Goal: Entertainment & Leisure: Consume media (video, audio)

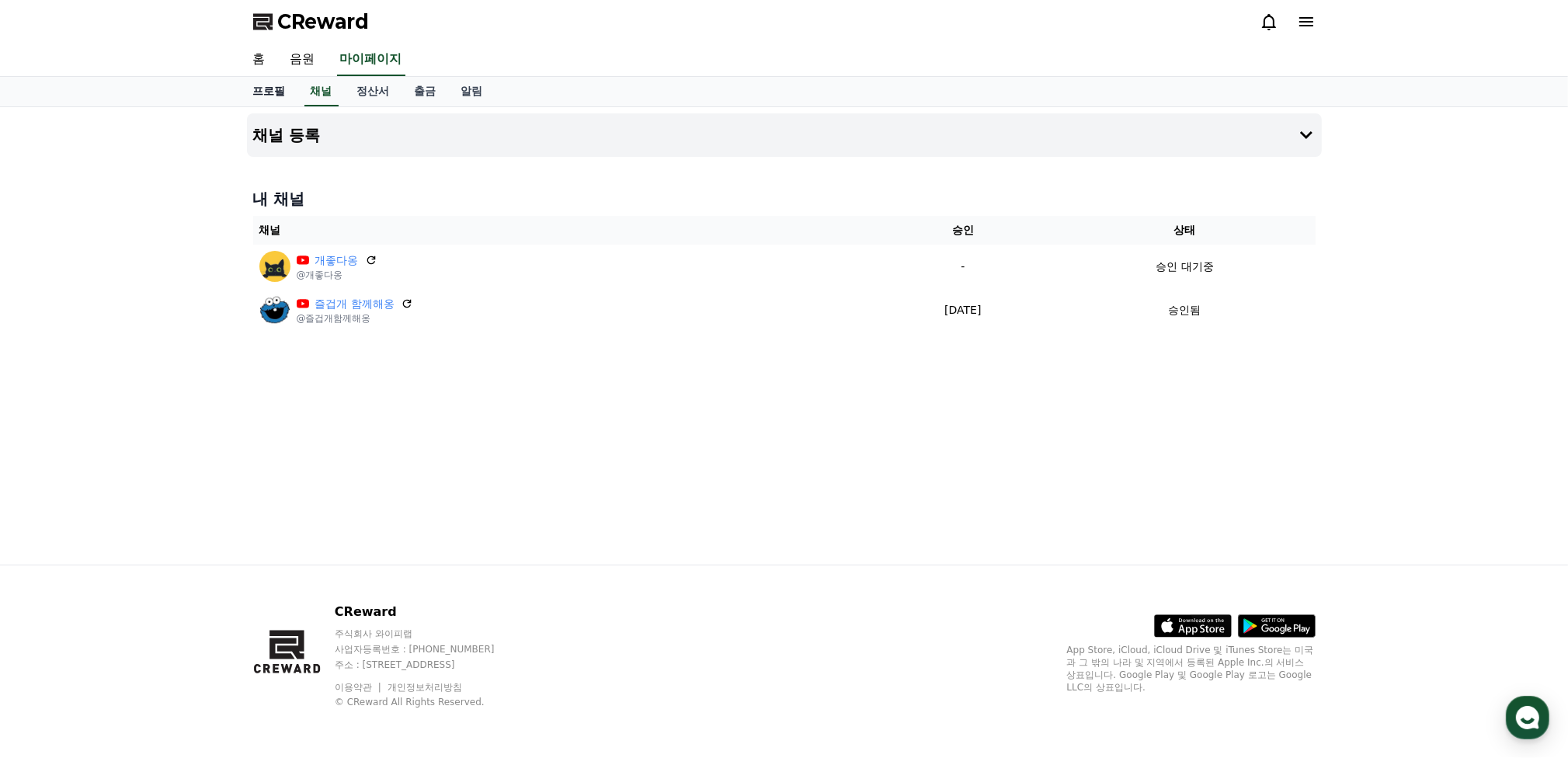
click at [275, 92] on link "프로필" at bounding box center [269, 92] width 57 height 30
select select "**********"
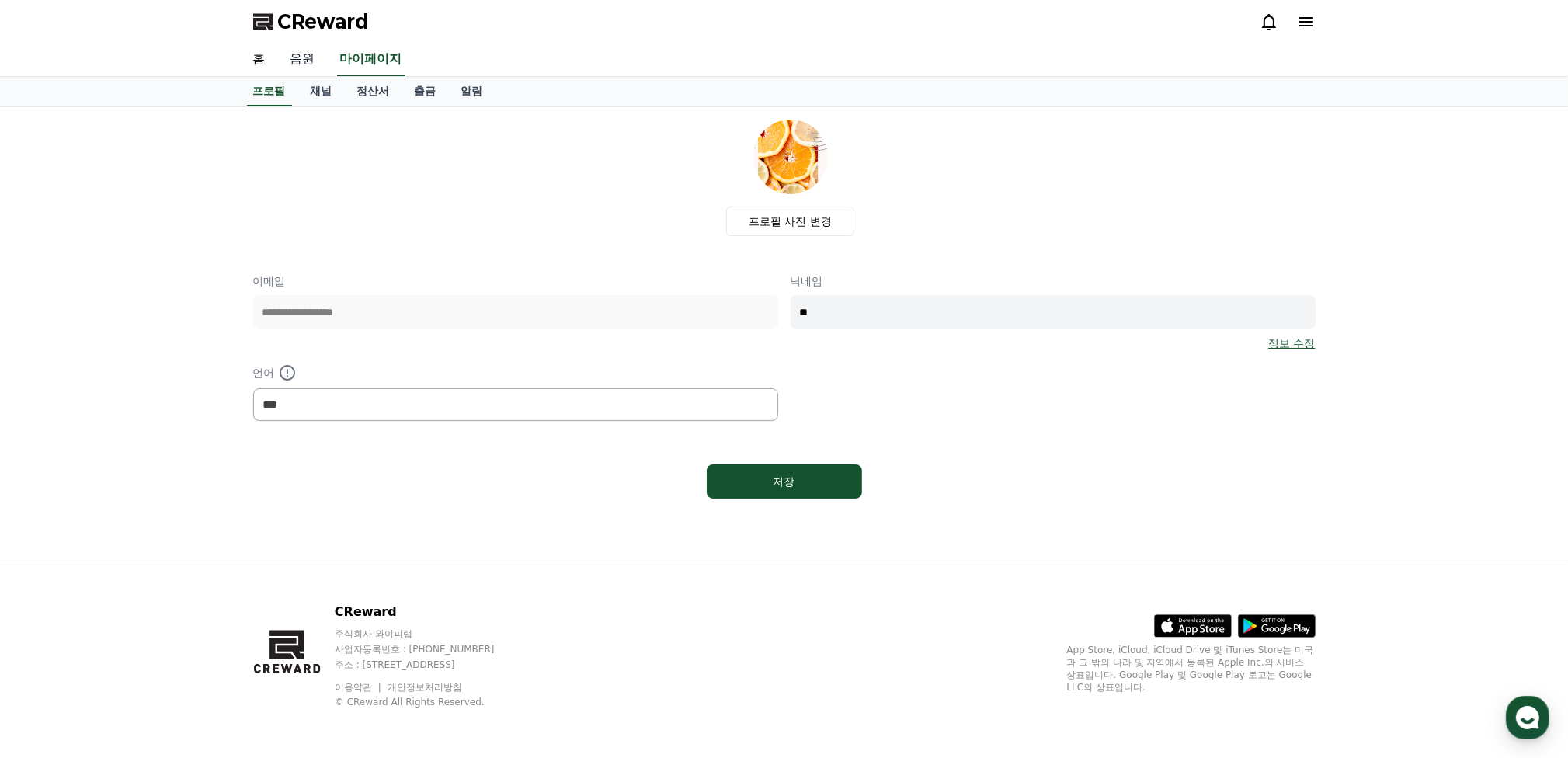
click at [304, 62] on link "음원" at bounding box center [303, 59] width 50 height 32
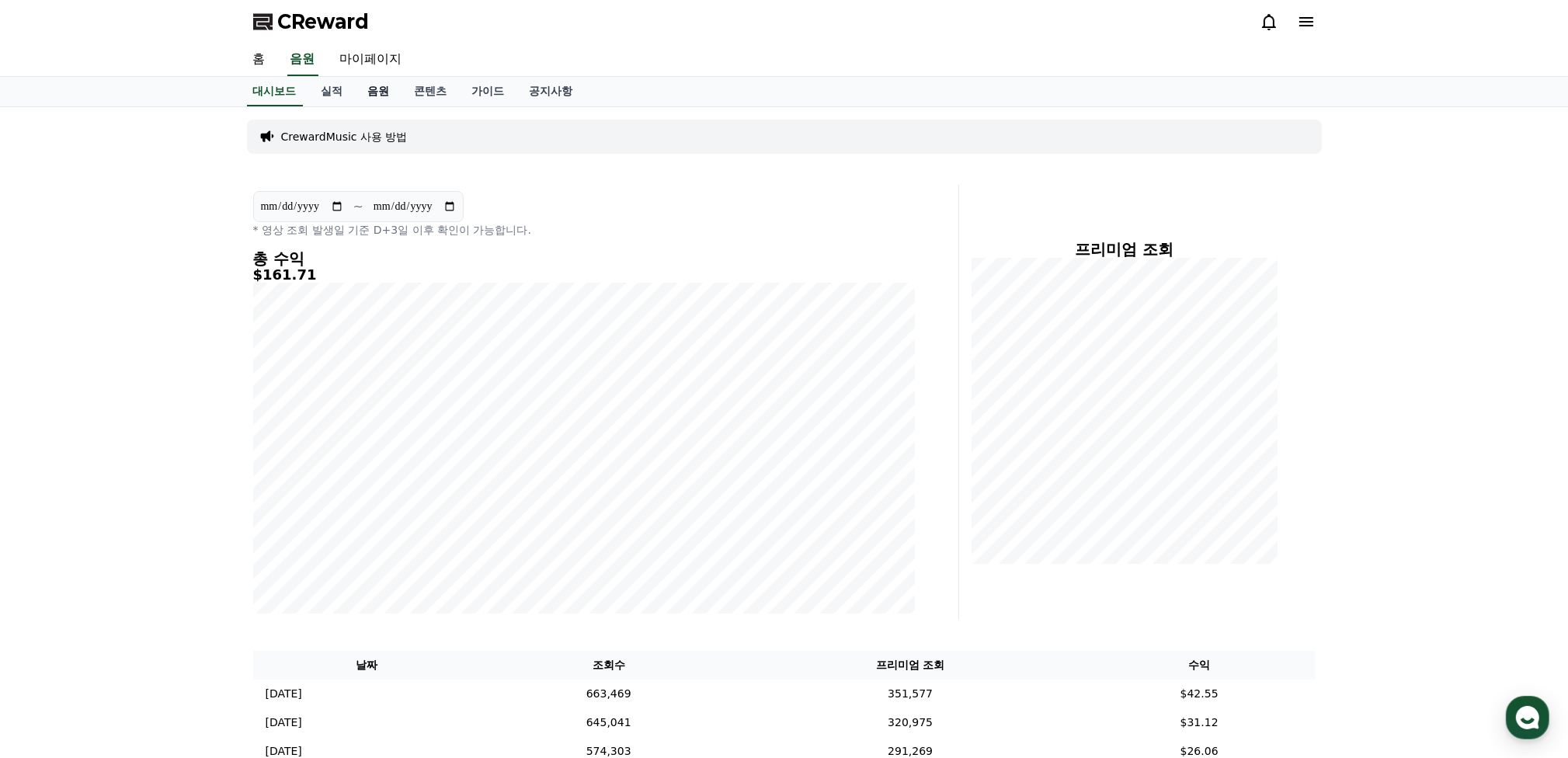
click at [381, 90] on link "음원" at bounding box center [379, 92] width 46 height 30
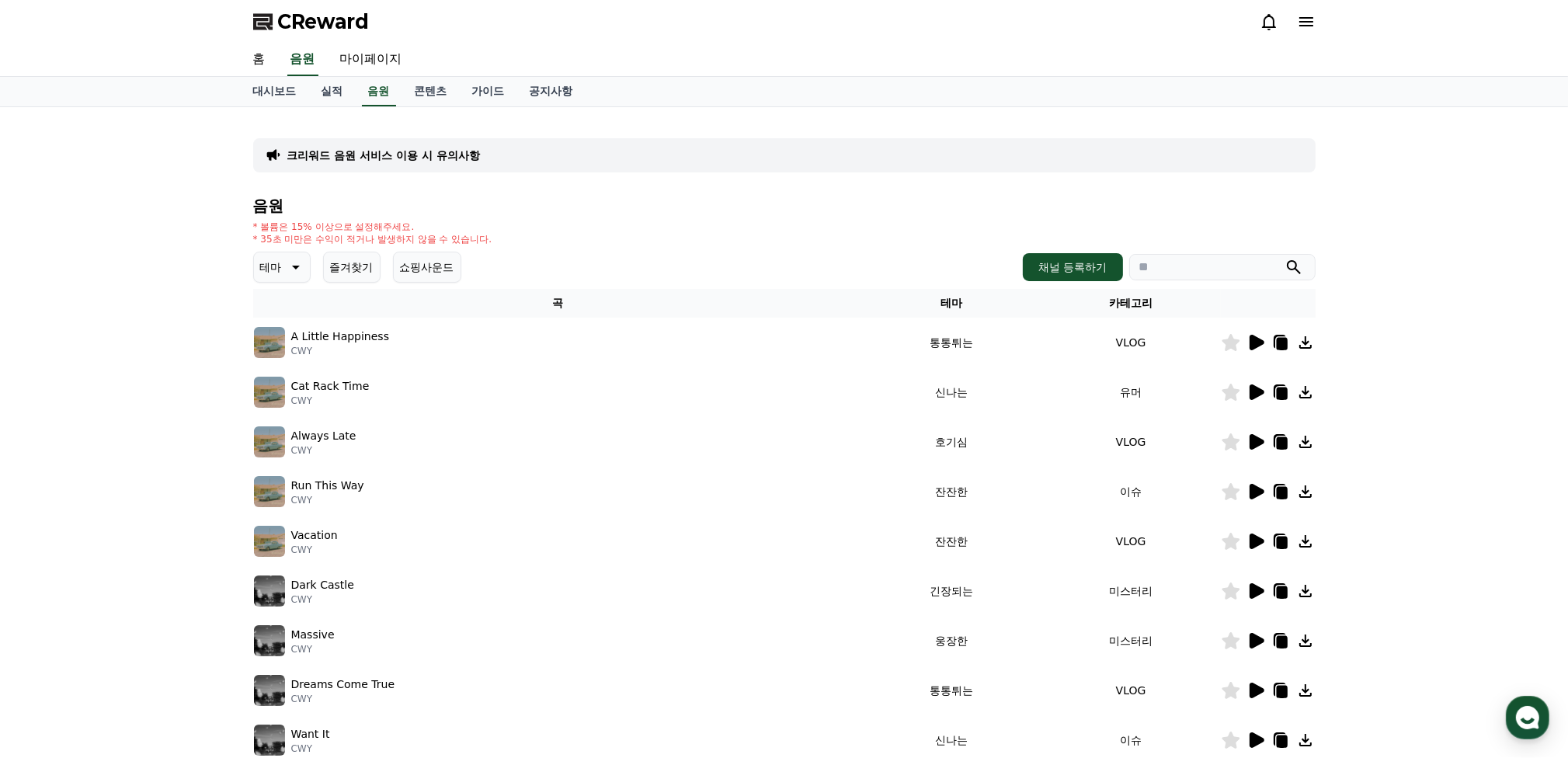
click at [293, 268] on icon at bounding box center [294, 267] width 18 height 18
click at [296, 357] on button "감동적인" at bounding box center [283, 354] width 55 height 34
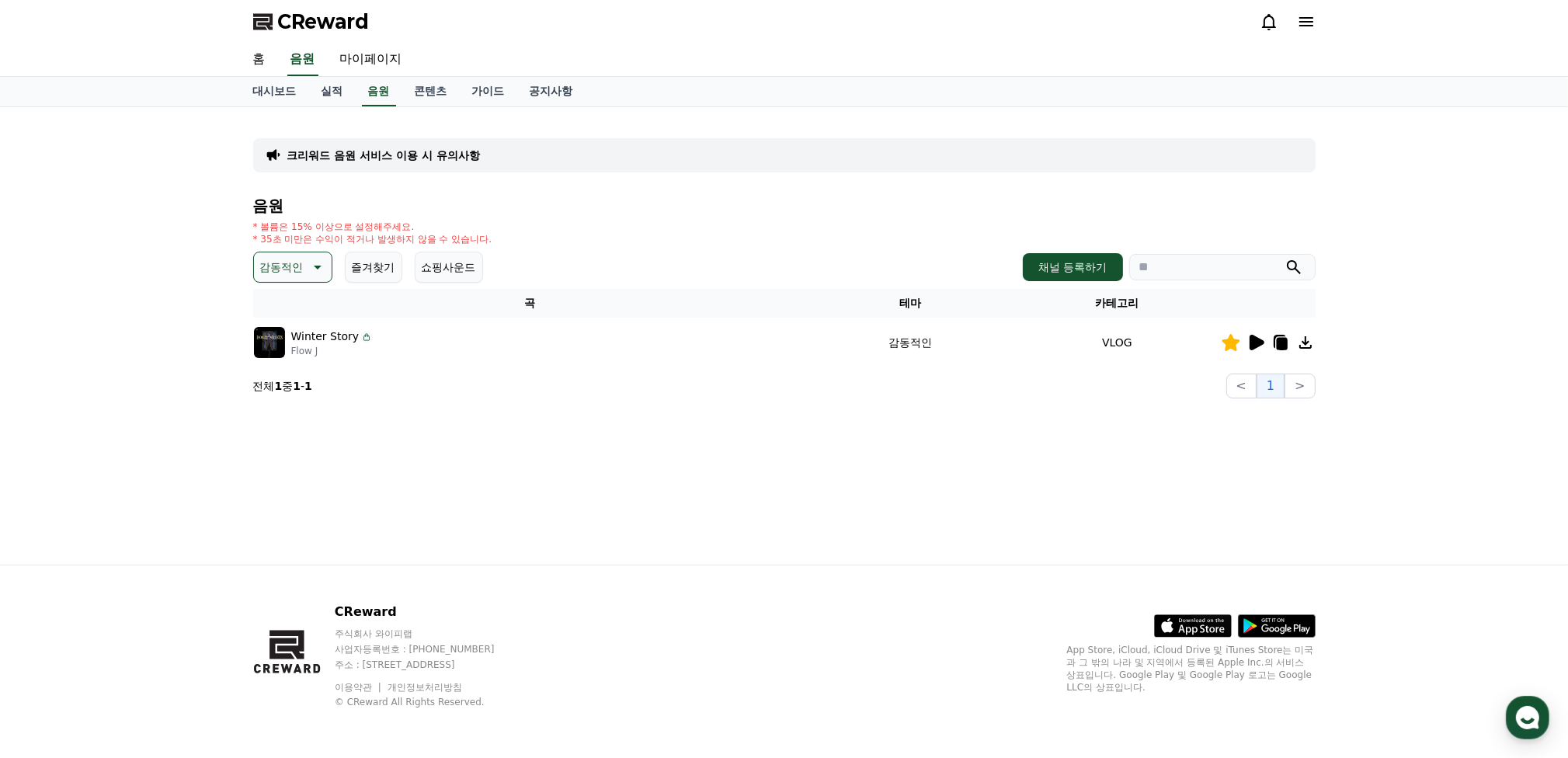
click at [1253, 339] on icon at bounding box center [1256, 342] width 15 height 16
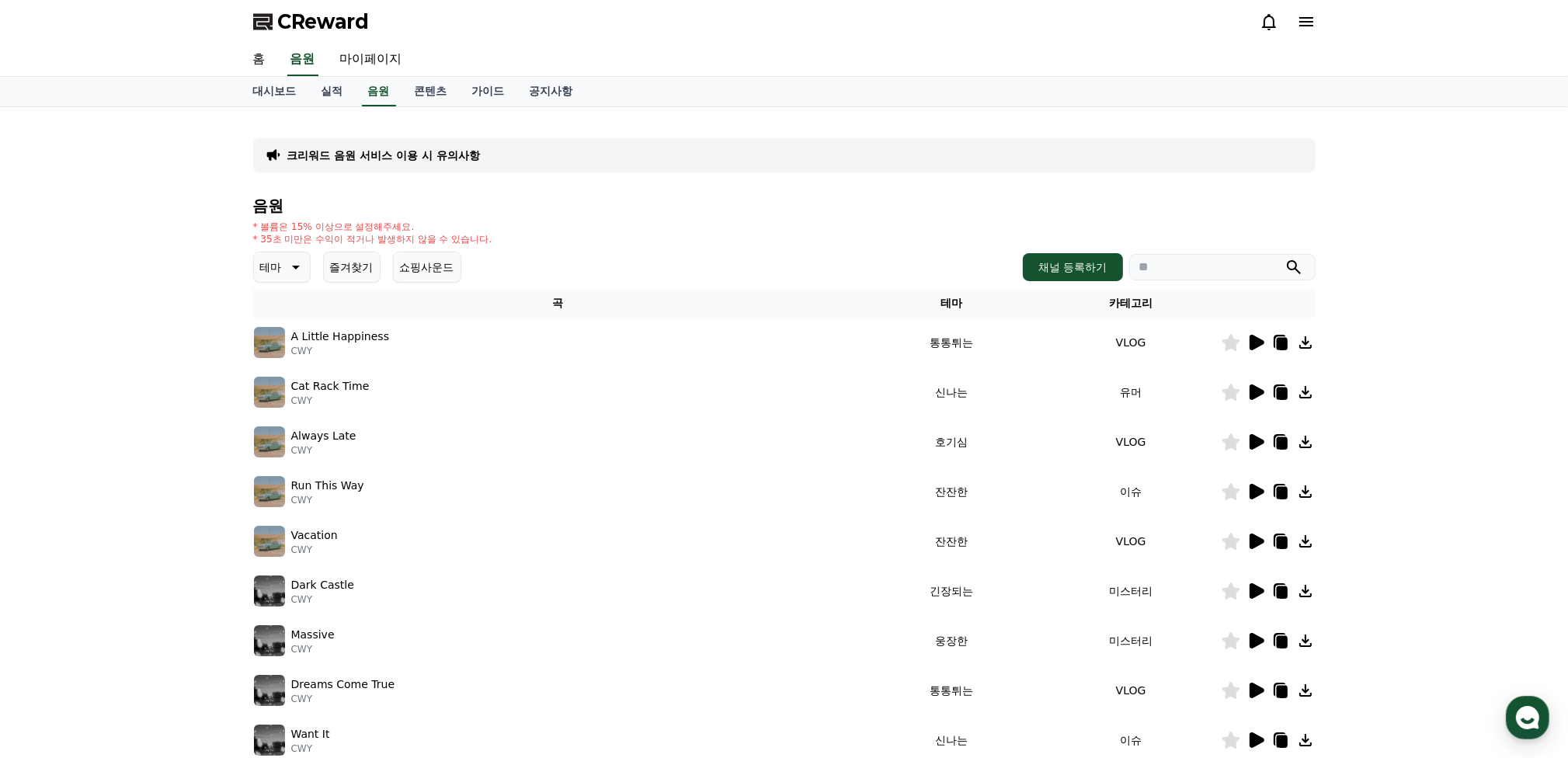
click at [300, 274] on icon at bounding box center [294, 267] width 18 height 18
click at [280, 377] on button "잔잔한" at bounding box center [277, 378] width 45 height 34
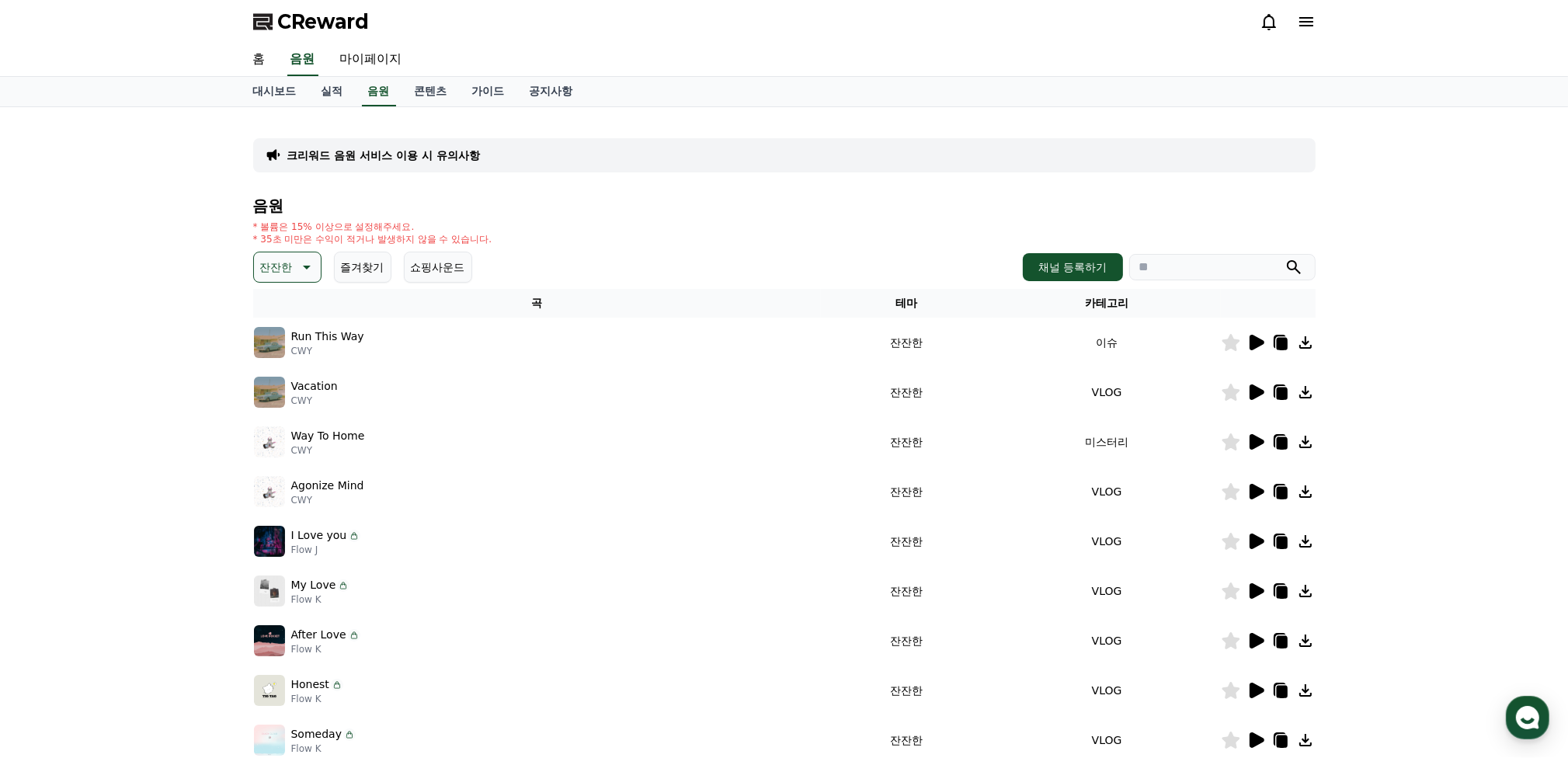
click at [1254, 336] on icon at bounding box center [1256, 342] width 15 height 16
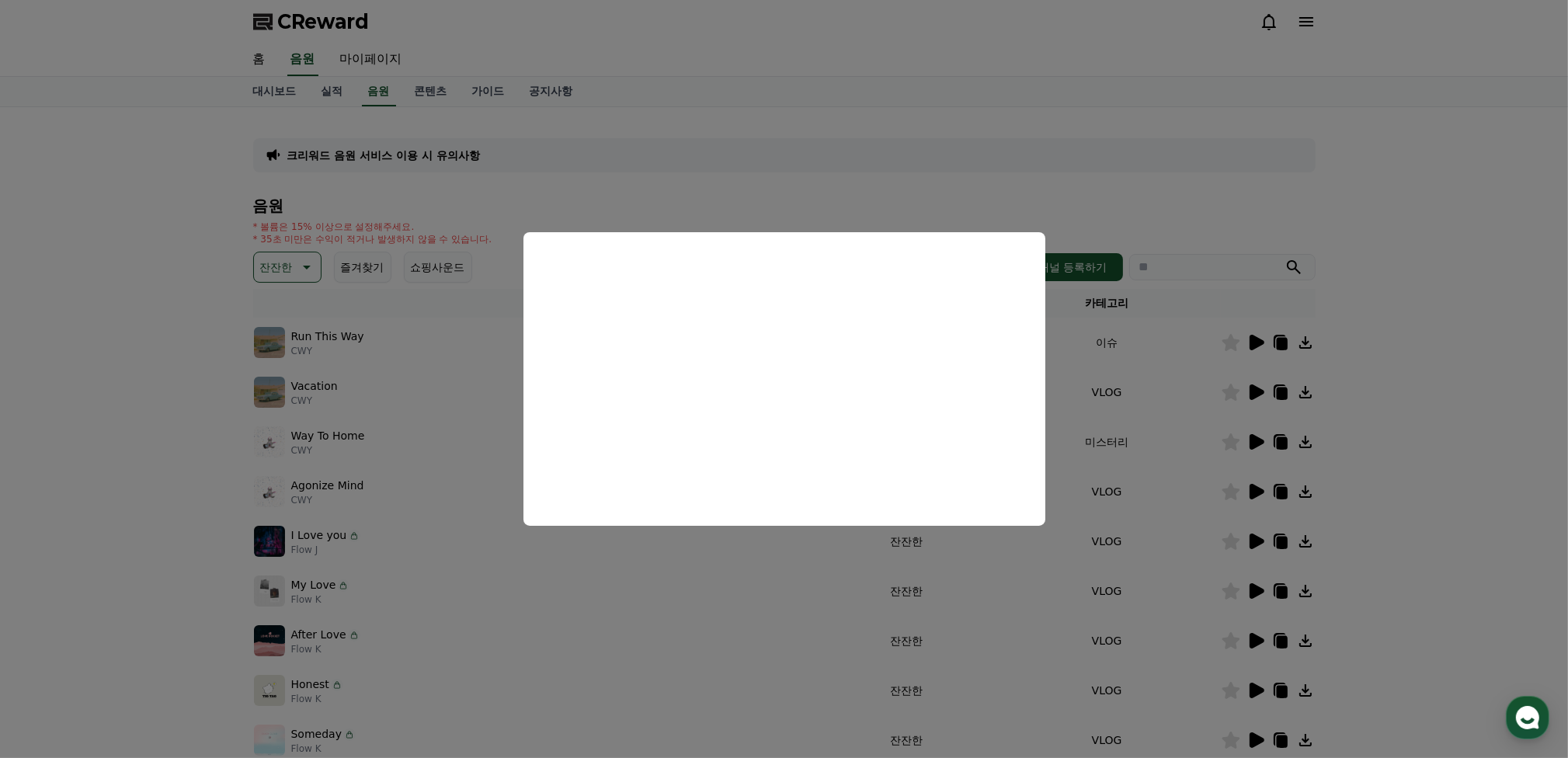
click at [954, 642] on button "close modal" at bounding box center [784, 379] width 1568 height 758
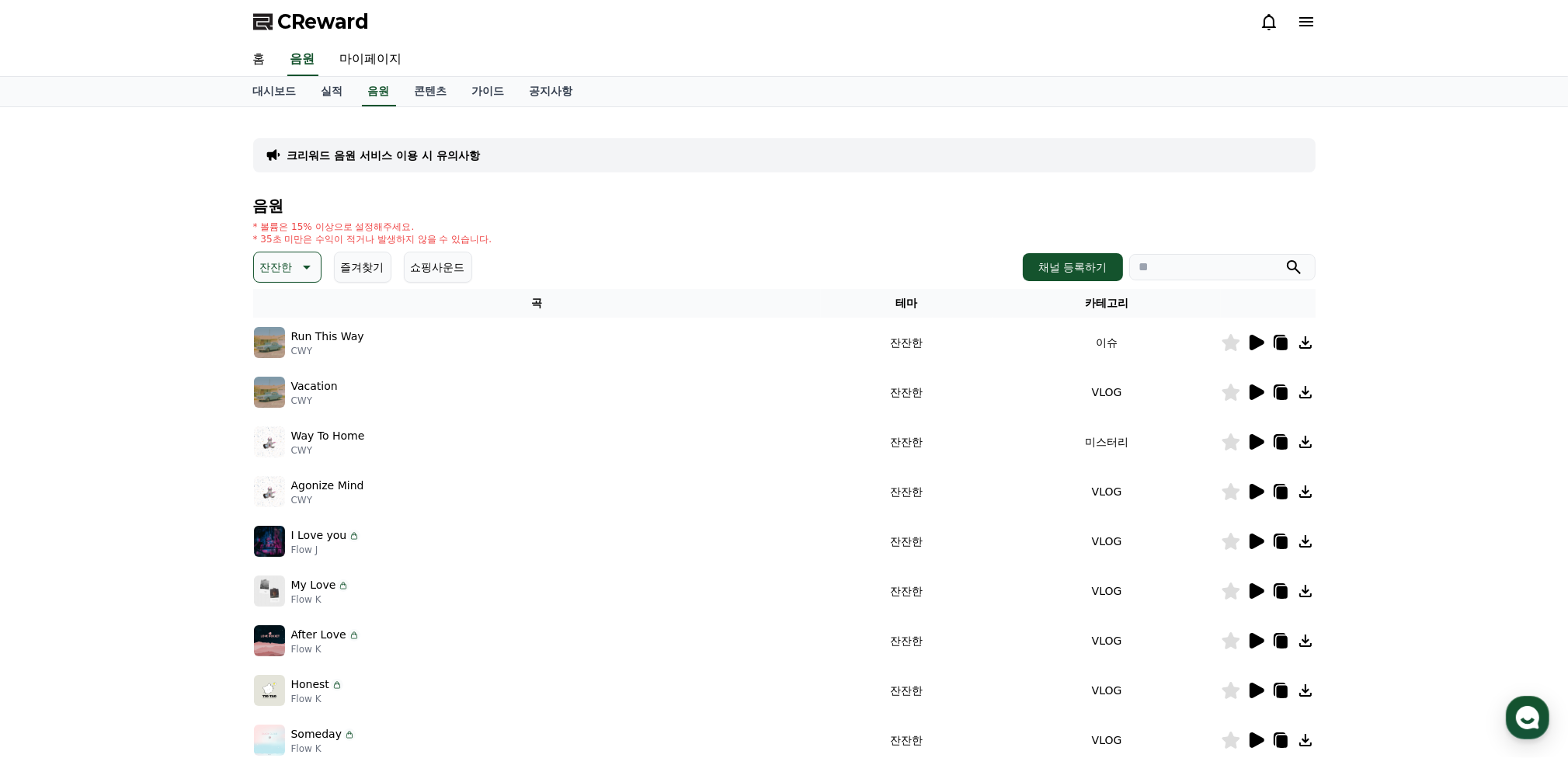
click at [1253, 391] on icon at bounding box center [1256, 392] width 15 height 16
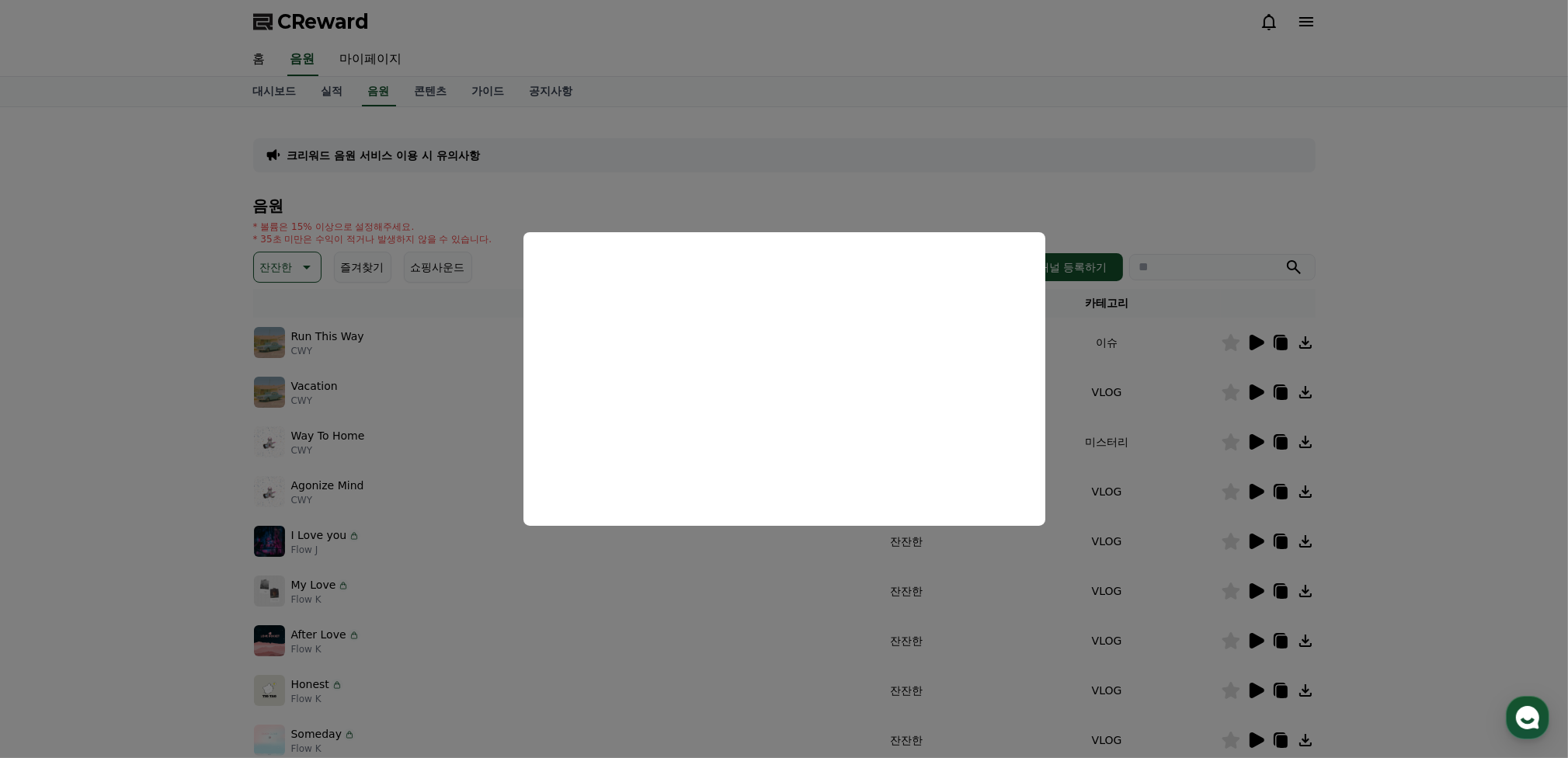
click at [999, 690] on button "close modal" at bounding box center [784, 379] width 1568 height 758
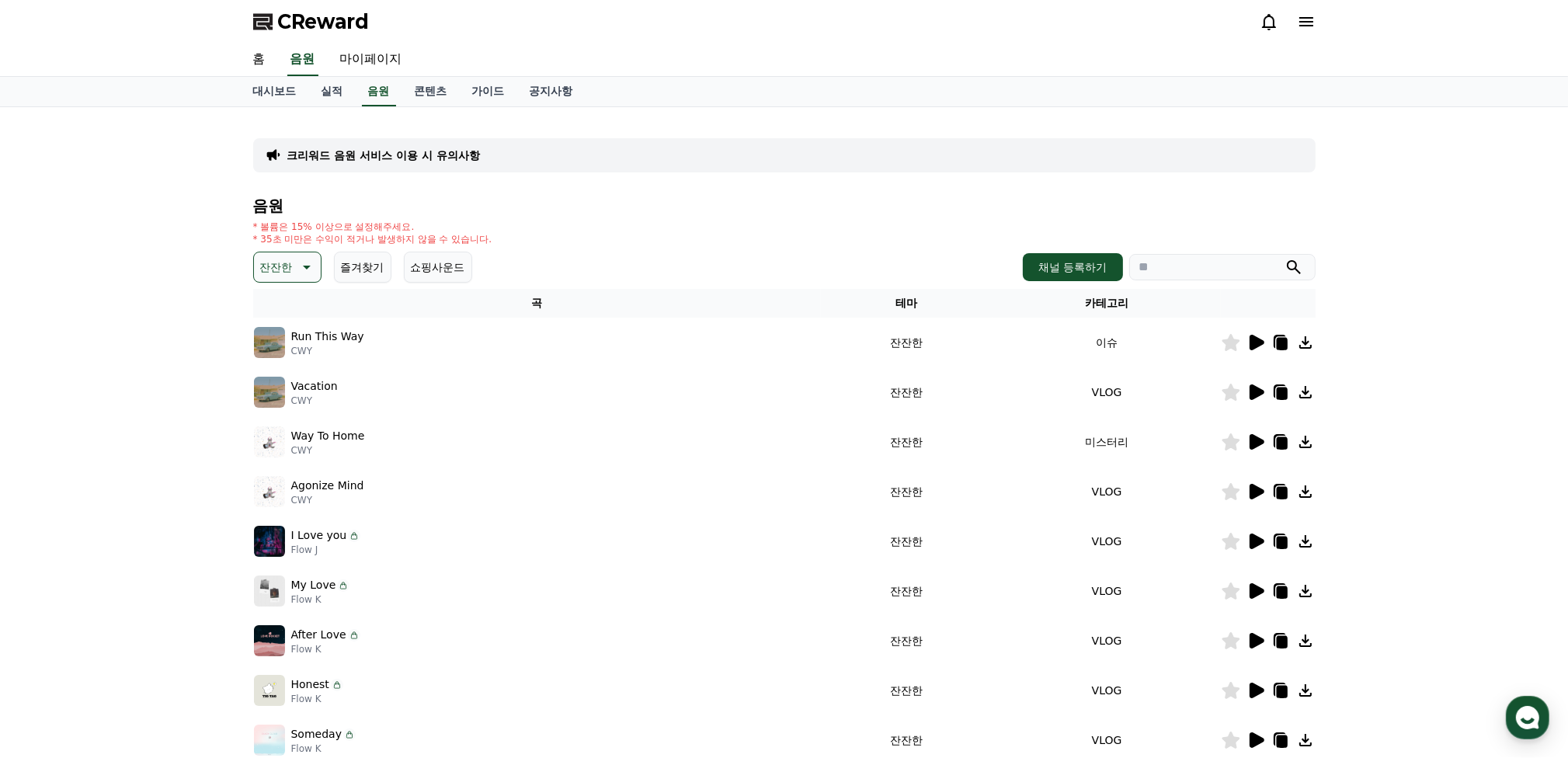
click at [1229, 397] on icon at bounding box center [1230, 392] width 18 height 17
click at [1255, 445] on icon at bounding box center [1256, 442] width 15 height 16
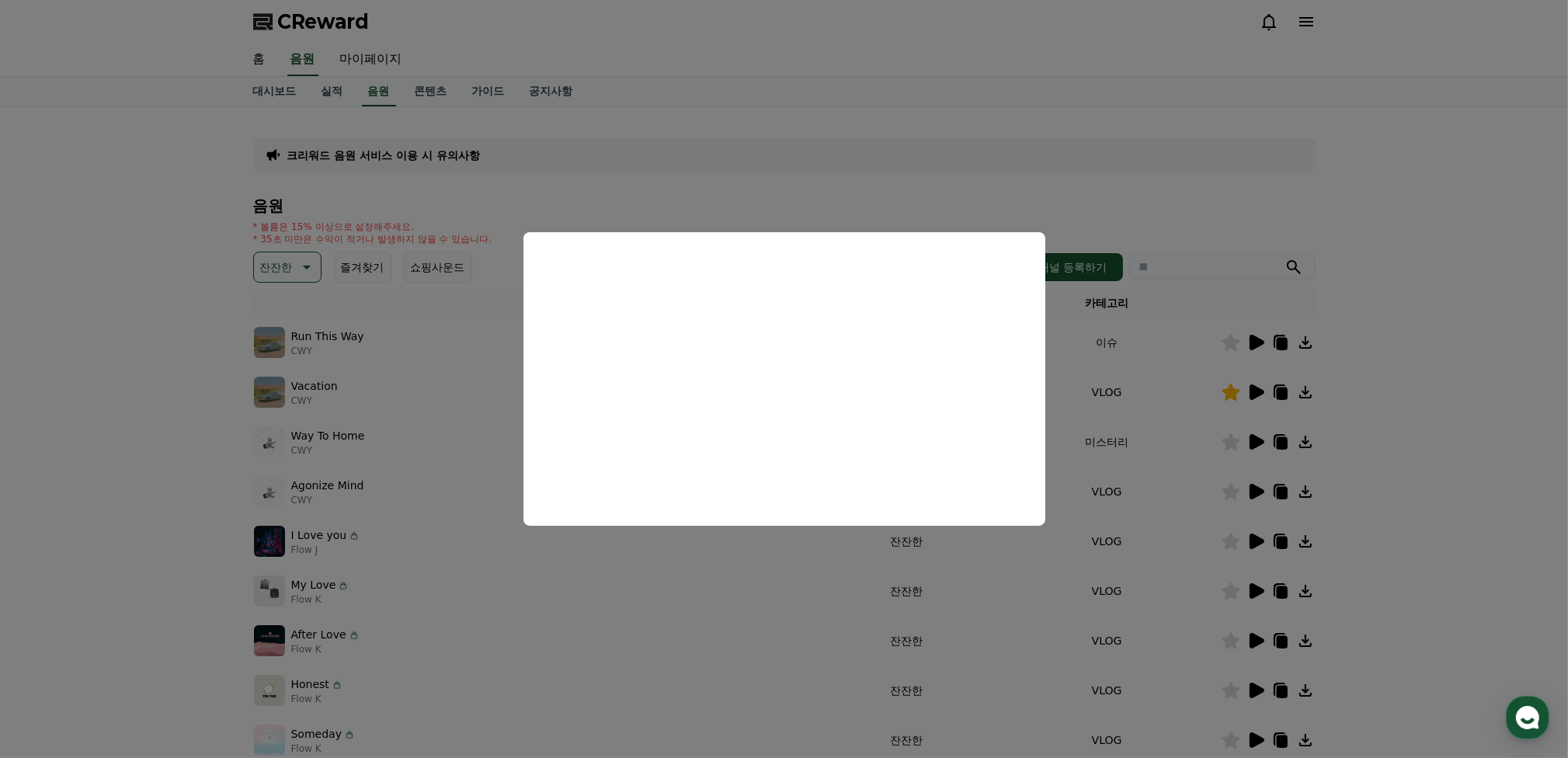
click at [976, 589] on button "close modal" at bounding box center [784, 379] width 1568 height 758
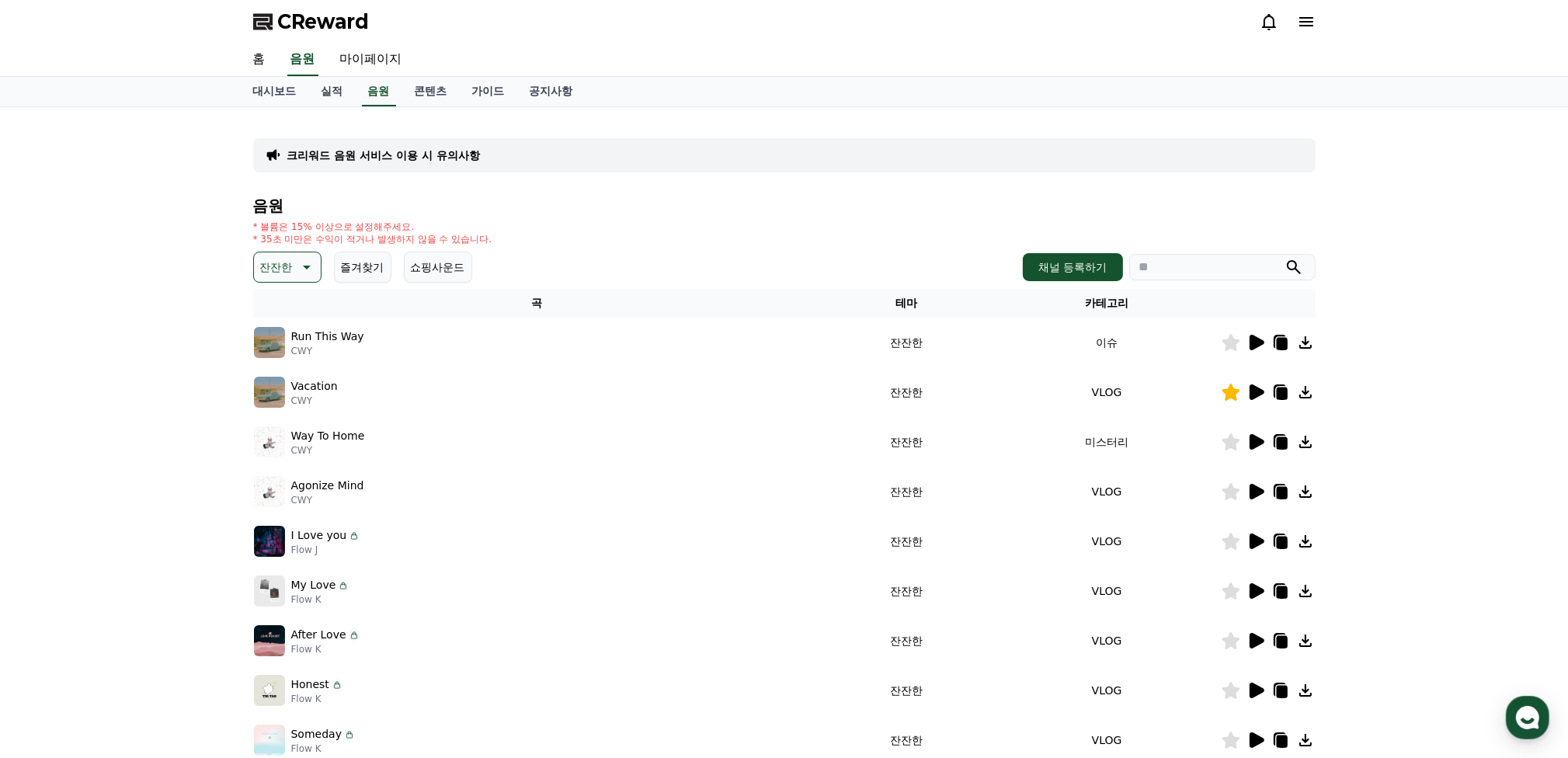
click at [1249, 394] on icon at bounding box center [1256, 392] width 15 height 16
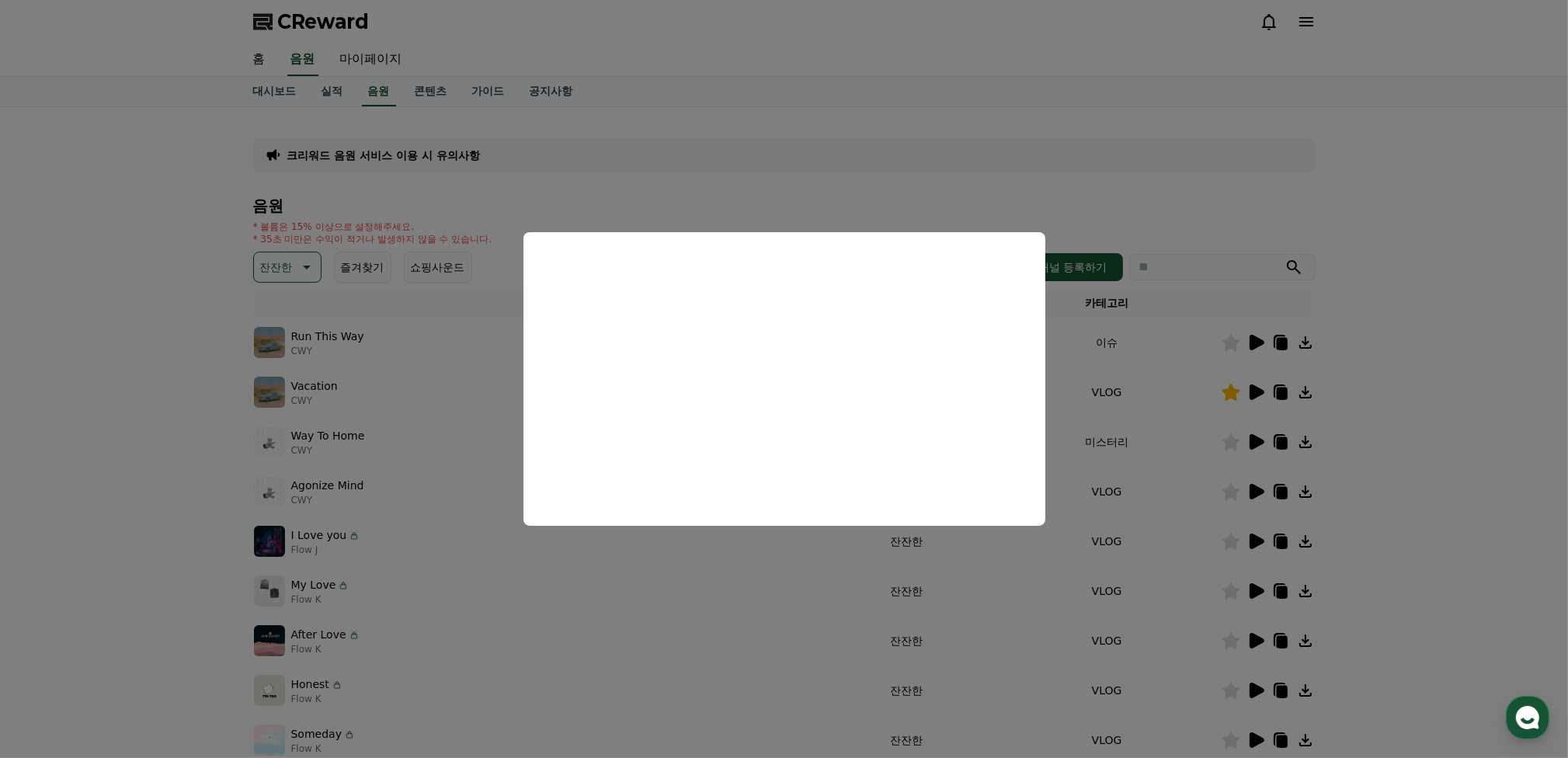
click at [962, 602] on button "close modal" at bounding box center [784, 379] width 1568 height 758
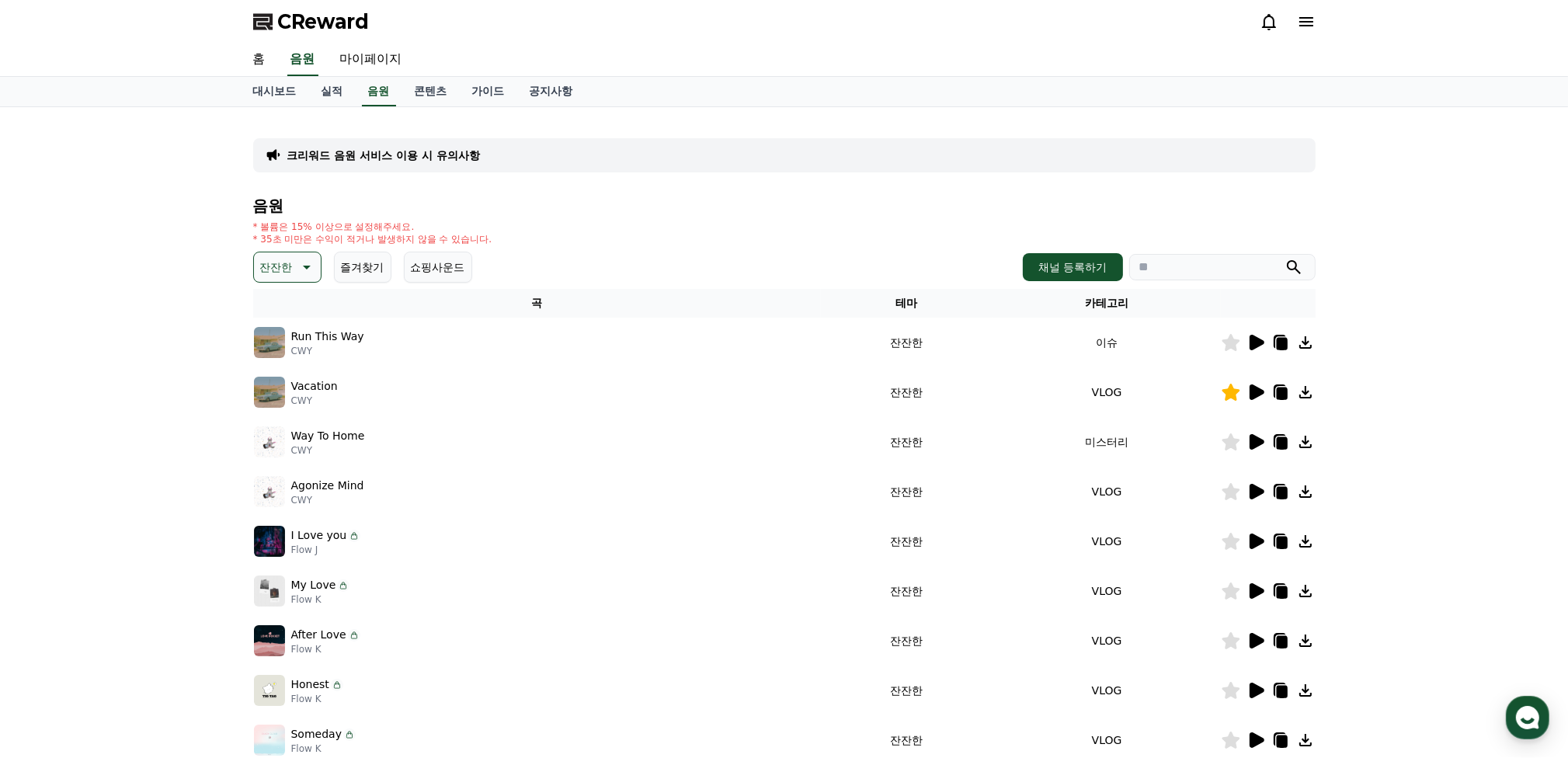
click at [1258, 442] on icon at bounding box center [1256, 442] width 15 height 16
